Goal: Contribute content: Add original content to the website for others to see

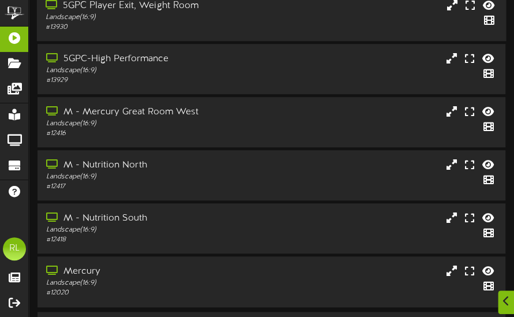
scroll to position [284, 0]
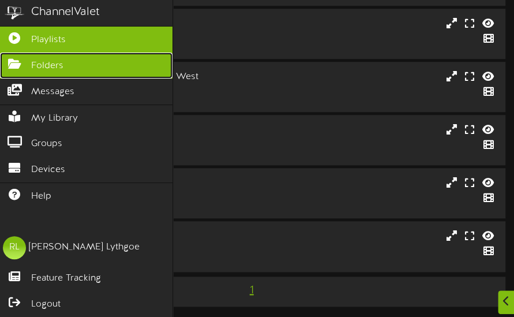
click at [45, 59] on span "Folders" at bounding box center [47, 65] width 32 height 13
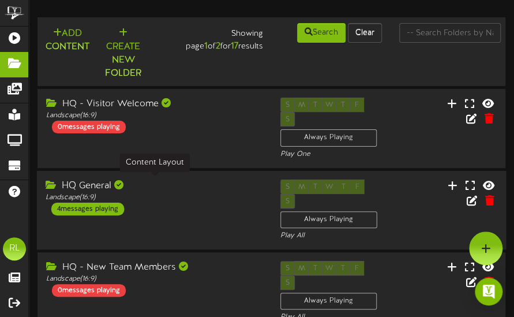
click at [205, 192] on div "Landscape ( 16:9 )" at bounding box center [155, 197] width 218 height 10
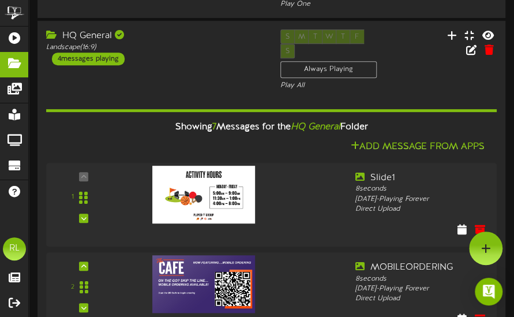
scroll to position [127, 0]
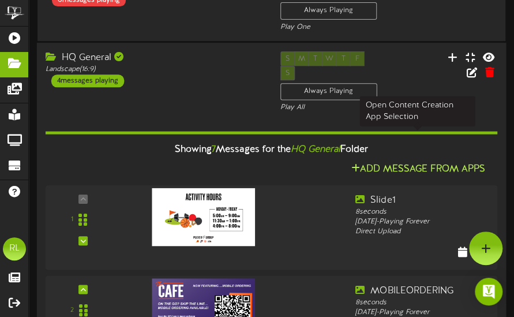
click at [411, 162] on button "Add Message From Apps" at bounding box center [417, 169] width 141 height 14
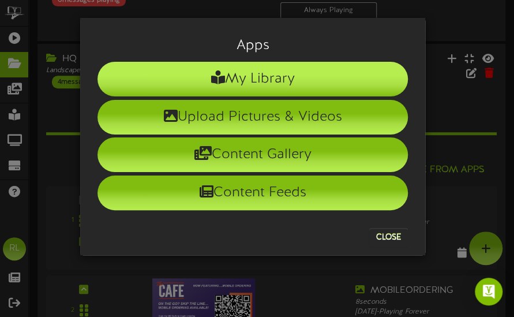
click at [227, 68] on li "My Library" at bounding box center [253, 79] width 310 height 35
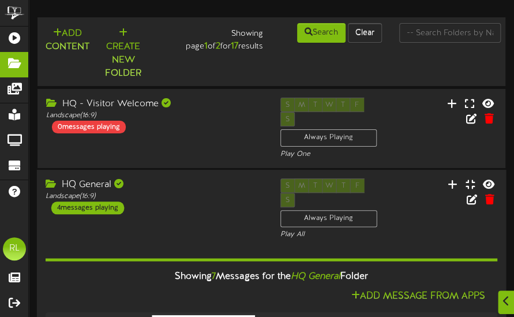
scroll to position [57, 0]
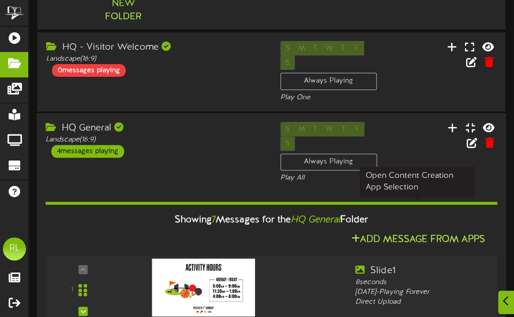
click at [429, 232] on button "Add Message From Apps" at bounding box center [417, 239] width 141 height 14
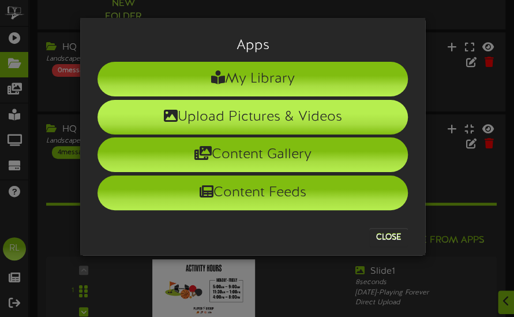
click at [298, 116] on li "Upload Pictures & Videos" at bounding box center [253, 117] width 310 height 35
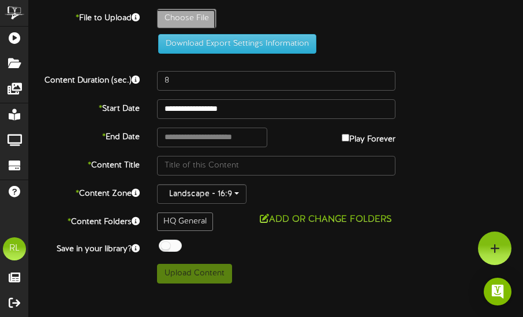
type input "**********"
type input "SemifinalsSchedule-16x9"
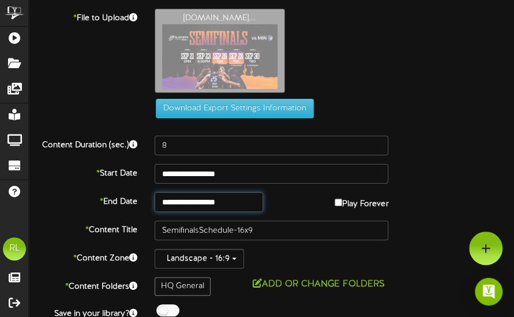
click at [246, 199] on input "**********" at bounding box center [209, 202] width 108 height 20
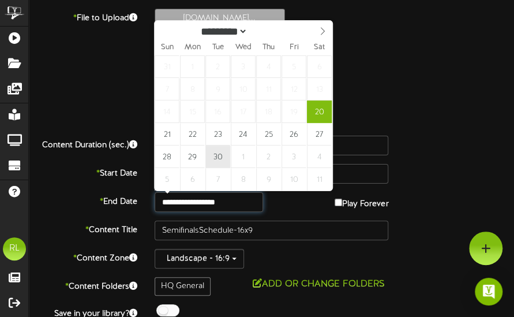
type input "**********"
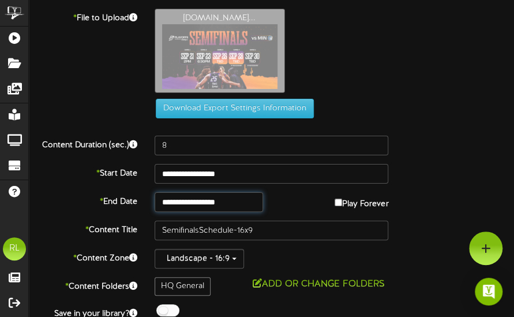
scroll to position [38, 0]
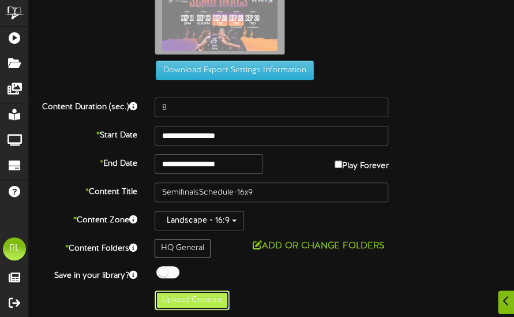
click at [195, 299] on button "Upload Content" at bounding box center [192, 300] width 75 height 20
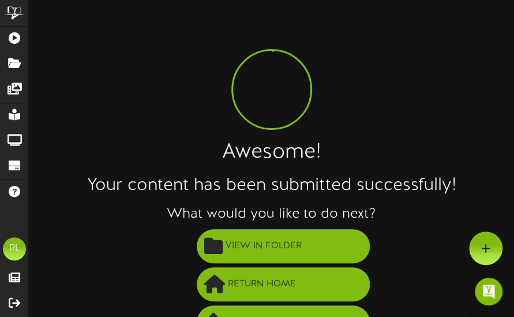
scroll to position [29, 0]
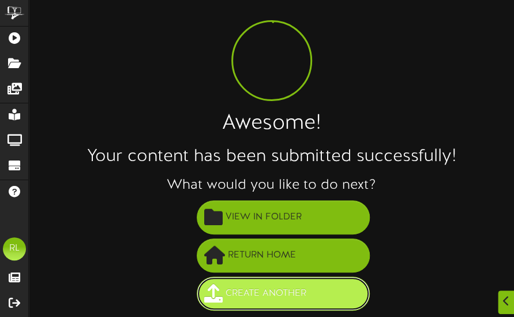
click at [258, 293] on span "Create Another" at bounding box center [266, 293] width 87 height 19
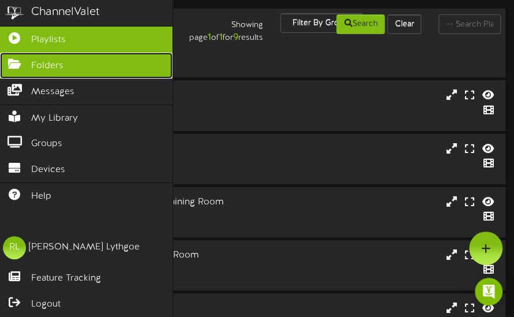
click at [40, 70] on span "Folders" at bounding box center [47, 65] width 32 height 13
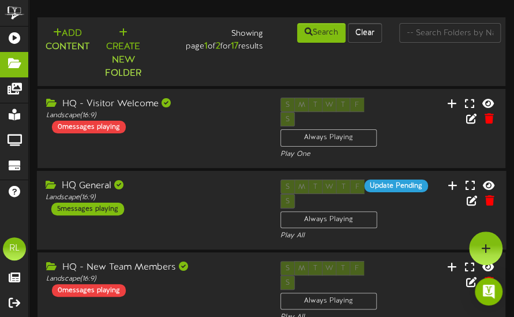
click at [179, 196] on div "HQ General Landscape ( 16:9 ) 5 messages playing" at bounding box center [154, 197] width 235 height 36
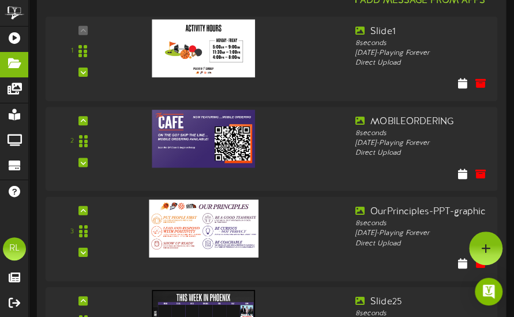
scroll to position [243, 0]
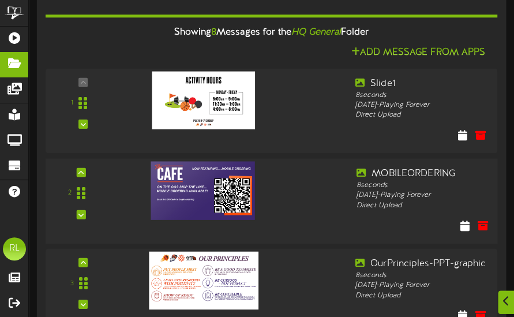
click at [100, 213] on div "2" at bounding box center [271, 200] width 456 height 85
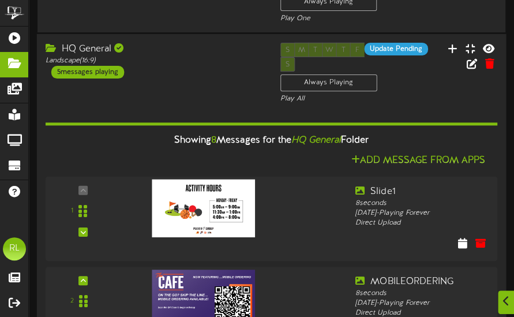
scroll to position [136, 0]
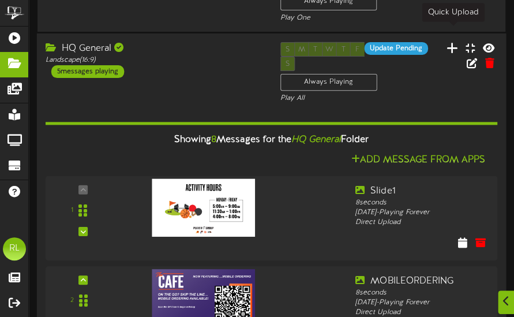
click at [452, 41] on icon at bounding box center [453, 47] width 12 height 13
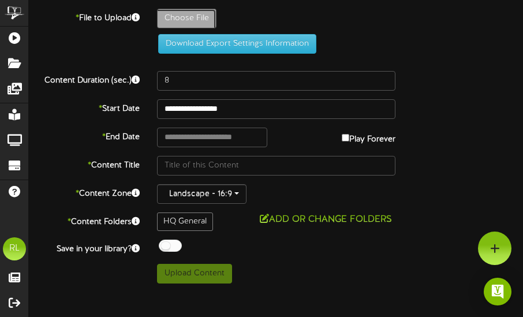
type input "**********"
type input "SemifinalsClinched-16x9"
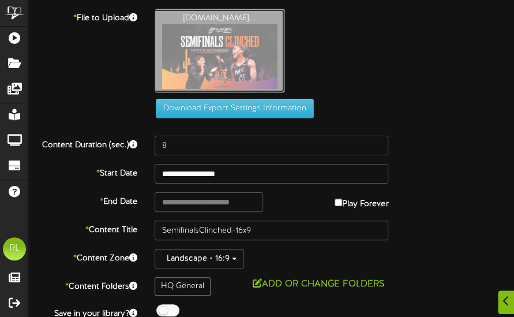
scroll to position [38, 0]
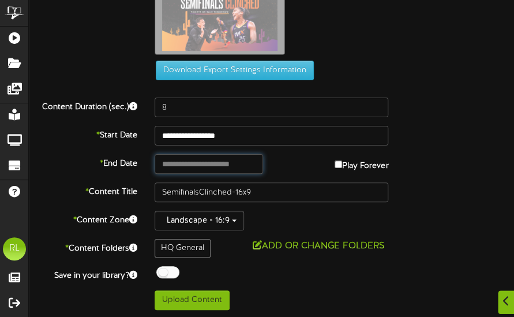
click at [235, 167] on input "text" at bounding box center [209, 164] width 108 height 20
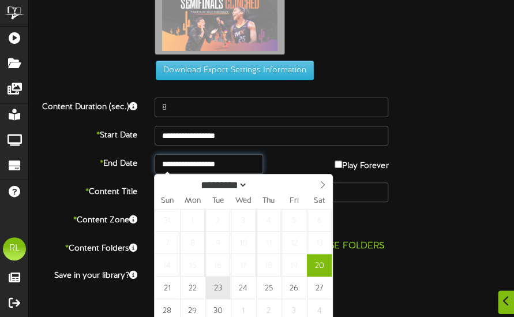
type input "**********"
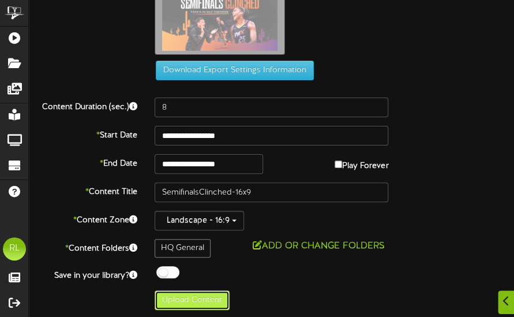
click at [186, 301] on button "Upload Content" at bounding box center [192, 300] width 75 height 20
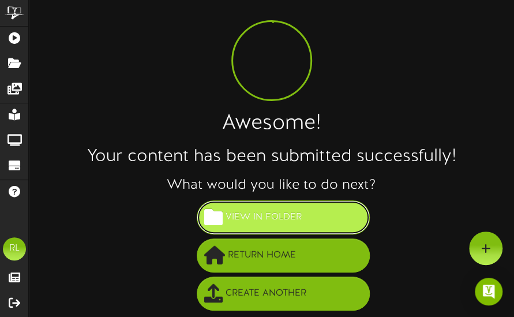
click at [303, 208] on button "View in Folder" at bounding box center [283, 217] width 173 height 34
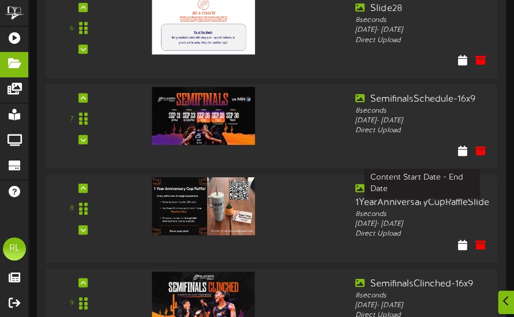
scroll to position [723, 0]
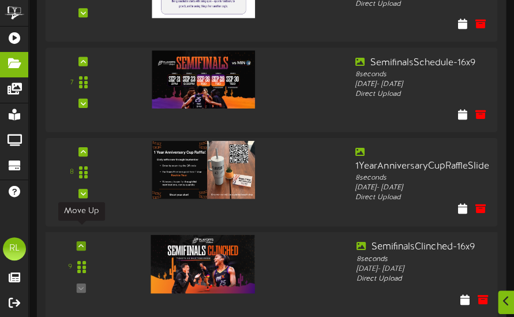
click at [81, 243] on icon at bounding box center [80, 246] width 5 height 6
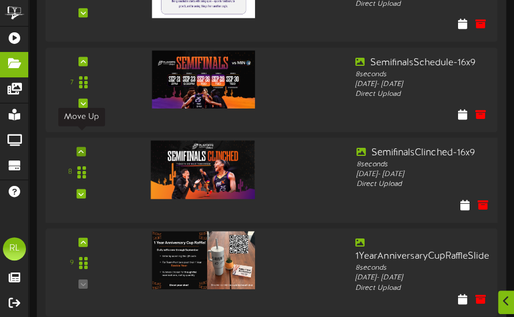
click at [82, 148] on icon at bounding box center [80, 151] width 5 height 6
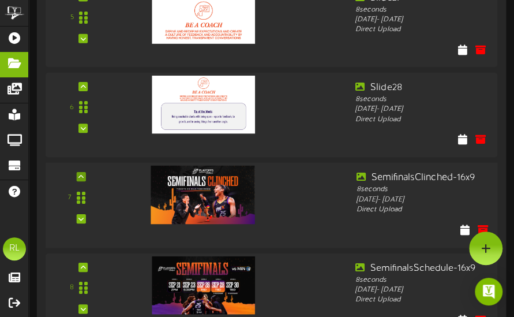
scroll to position [566, 0]
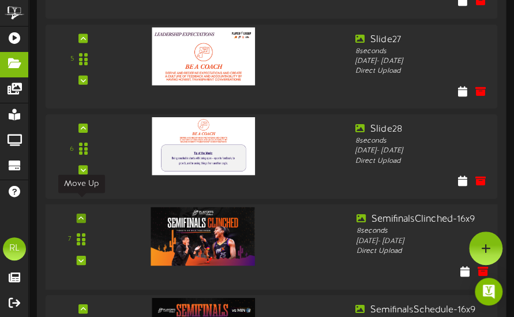
click at [83, 215] on icon at bounding box center [80, 218] width 5 height 6
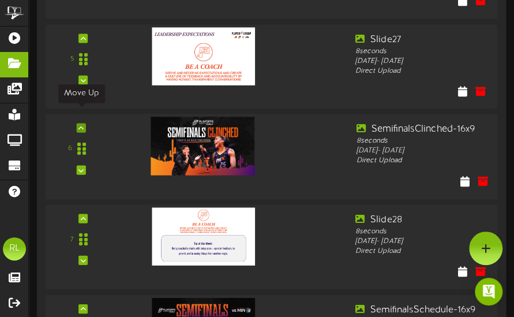
click at [85, 123] on div at bounding box center [81, 127] width 9 height 9
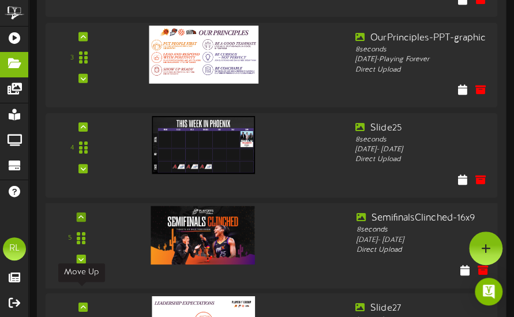
scroll to position [379, 0]
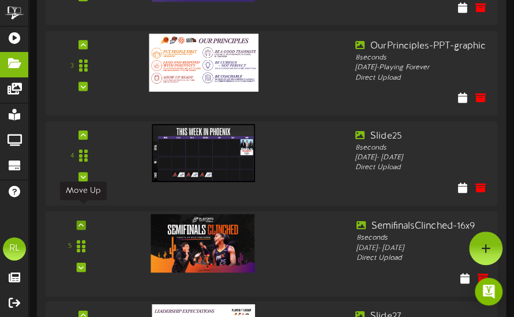
click at [81, 222] on icon at bounding box center [80, 225] width 5 height 6
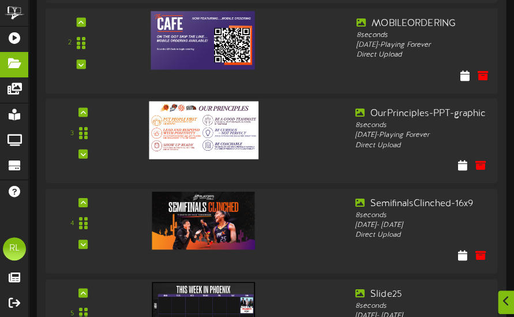
scroll to position [313, 0]
